Goal: Entertainment & Leisure: Consume media (video, audio)

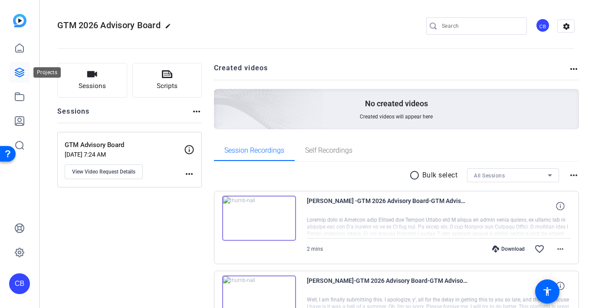
click at [19, 71] on icon at bounding box center [19, 72] width 10 height 10
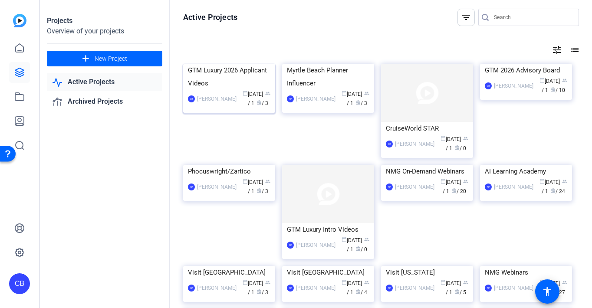
click at [220, 90] on div "GTM Luxury 2026 Applicant Videos" at bounding box center [229, 77] width 82 height 26
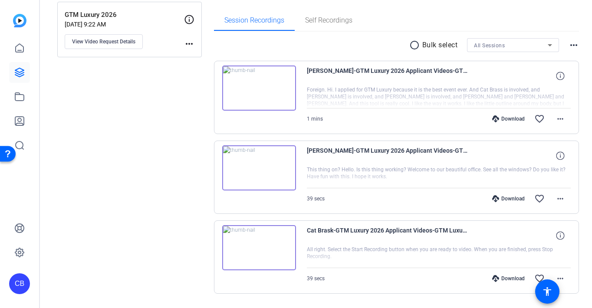
scroll to position [153, 0]
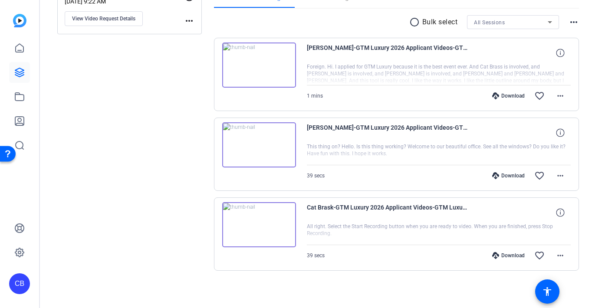
click at [259, 139] on img at bounding box center [259, 144] width 74 height 45
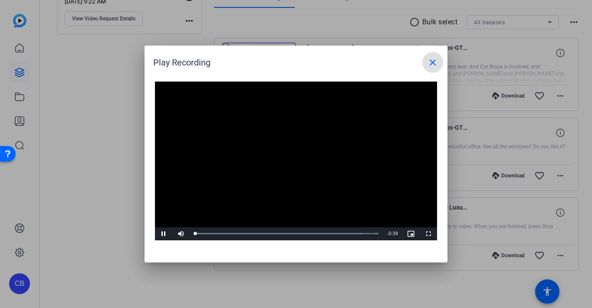
click at [284, 155] on video "Video Player" at bounding box center [296, 161] width 282 height 159
click at [162, 234] on span "Video Player" at bounding box center [163, 234] width 17 height 0
click at [430, 62] on mat-icon "close" at bounding box center [432, 62] width 10 height 10
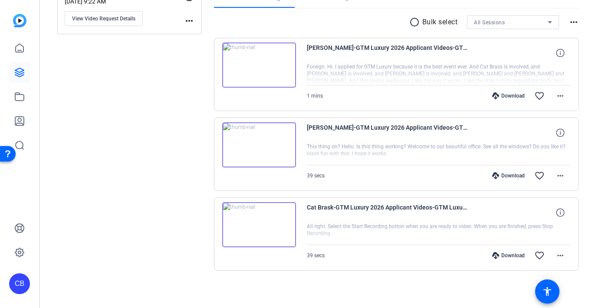
click at [259, 64] on img at bounding box center [259, 65] width 74 height 45
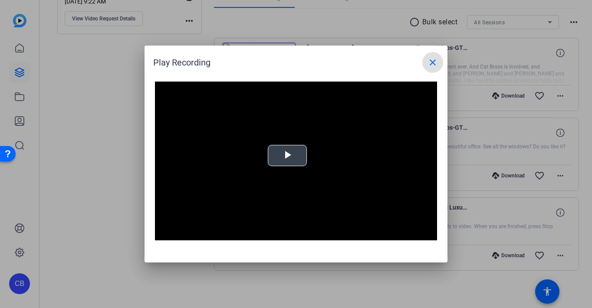
click at [284, 153] on video "Video Player" at bounding box center [296, 161] width 282 height 159
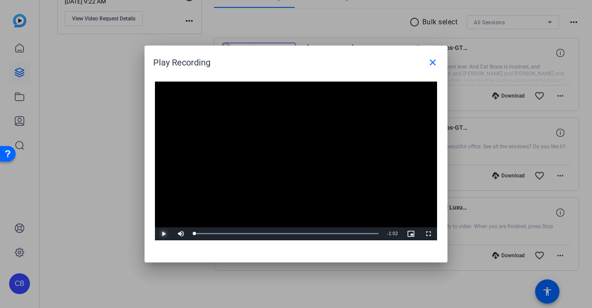
click at [165, 234] on span "Video Player" at bounding box center [163, 234] width 17 height 0
click at [432, 59] on mat-icon "close" at bounding box center [432, 62] width 10 height 10
